Goal: Contribute content: Add original content to the website for others to see

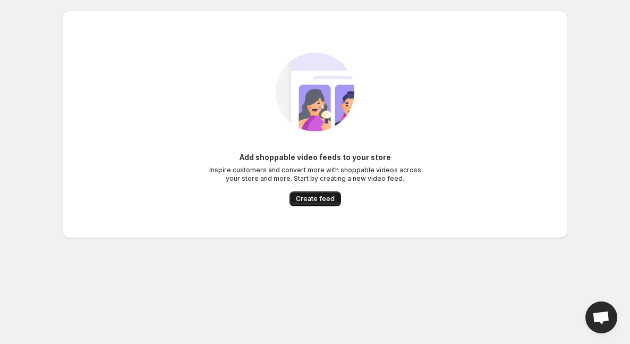
click at [312, 200] on span "Create feed" at bounding box center [315, 198] width 39 height 8
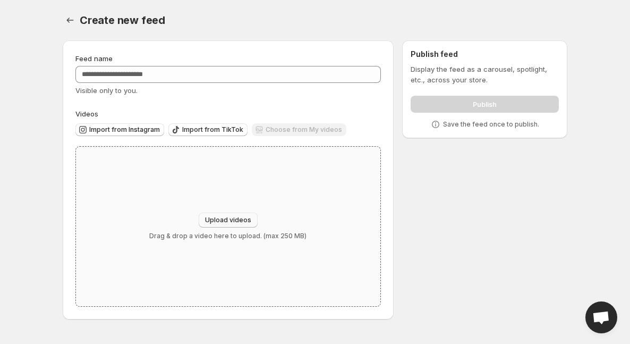
click at [225, 220] on span "Upload videos" at bounding box center [228, 220] width 46 height 8
type input "**********"
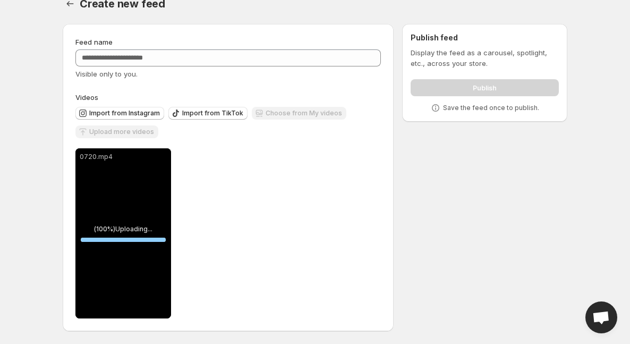
scroll to position [16, 0]
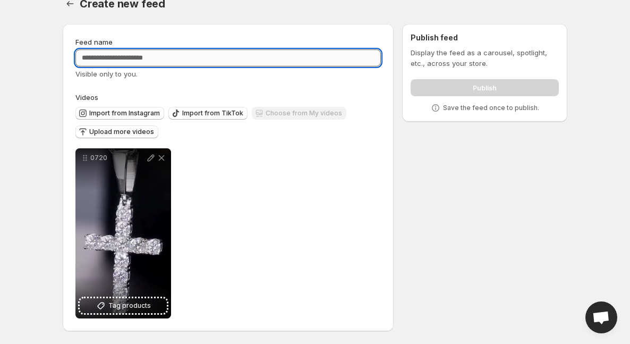
click at [253, 60] on input "Feed name" at bounding box center [227, 57] width 305 height 17
type input "*"
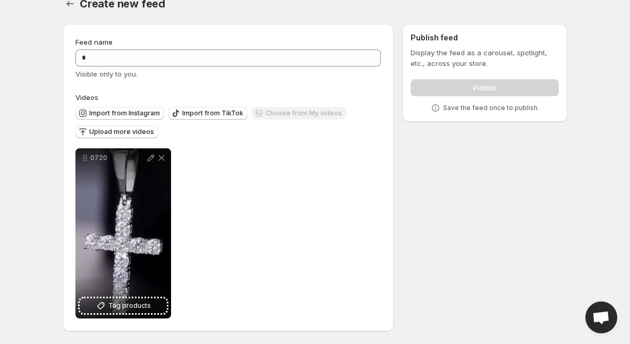
scroll to position [0, 0]
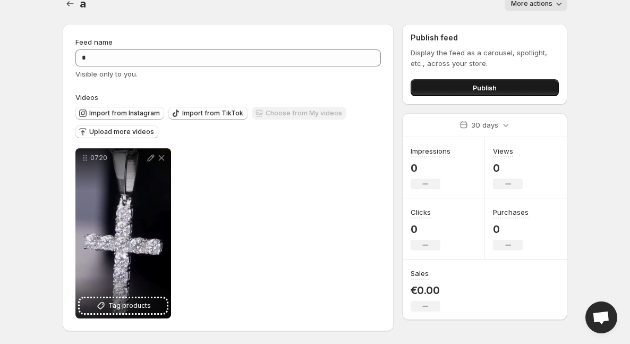
scroll to position [16, 0]
click at [444, 90] on button "Publish" at bounding box center [485, 87] width 148 height 17
